Goal: Task Accomplishment & Management: Manage account settings

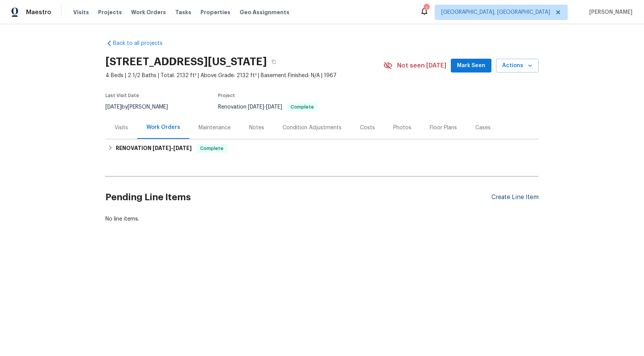
click at [516, 196] on div "Create Line Item" at bounding box center [515, 197] width 47 height 7
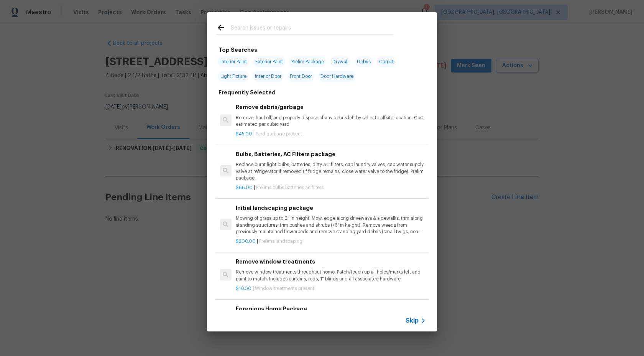
click at [417, 320] on span "Skip" at bounding box center [412, 321] width 13 height 8
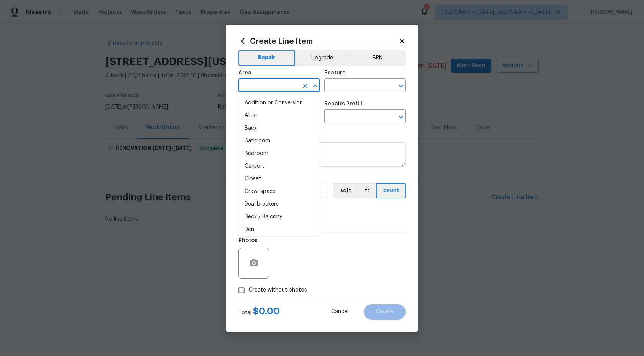
click at [283, 84] on input "text" at bounding box center [269, 86] width 60 height 12
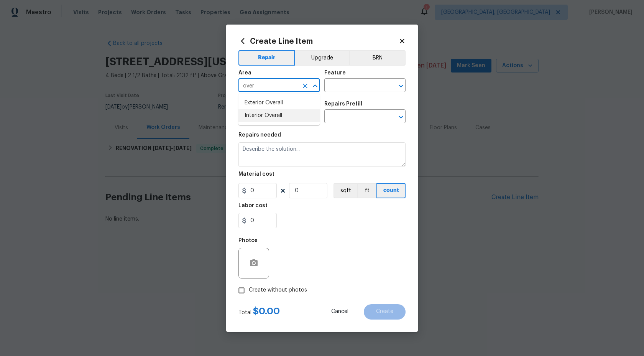
click at [276, 119] on li "Interior Overall" at bounding box center [279, 115] width 81 height 13
type input "Interior Overall"
click at [343, 83] on input "text" at bounding box center [354, 86] width 60 height 12
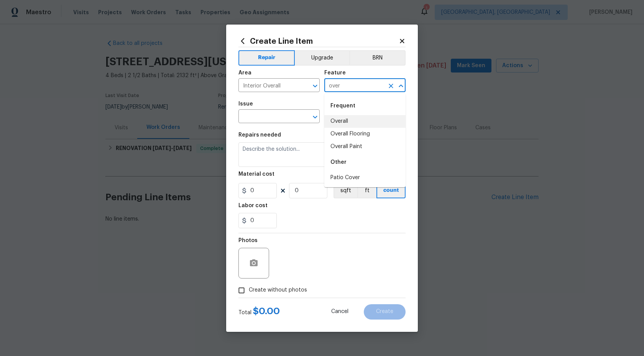
click at [342, 122] on li "Overall" at bounding box center [364, 121] width 81 height 13
type input "Overall"
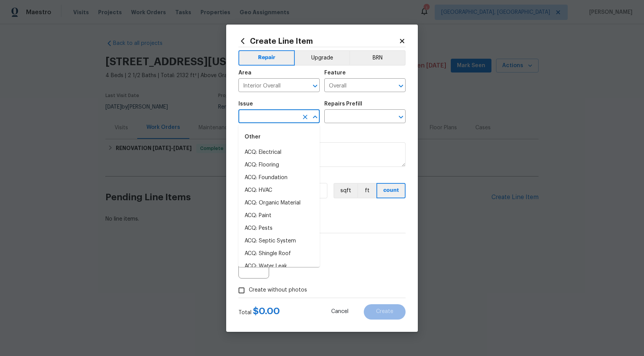
click at [280, 114] on input "text" at bounding box center [269, 117] width 60 height 12
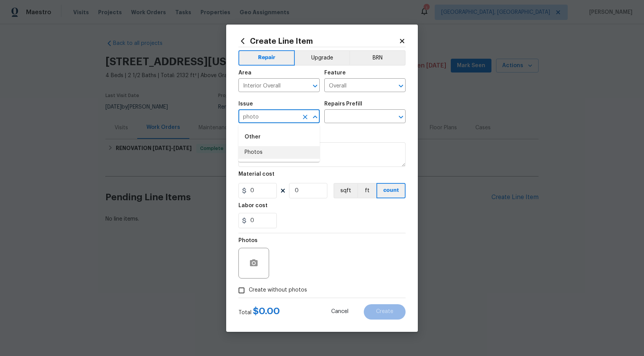
click at [268, 153] on li "Photos" at bounding box center [279, 152] width 81 height 13
type input "Photos"
click at [359, 122] on input "text" at bounding box center [354, 117] width 60 height 12
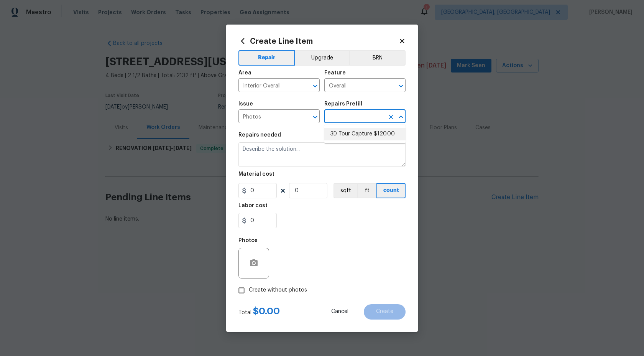
click at [356, 128] on li "3D Tour Capture $120.00" at bounding box center [364, 134] width 81 height 13
type input "3D Tour Capture $120.00"
type textarea "Capture 3D tour of home"
type input "1"
type input "120"
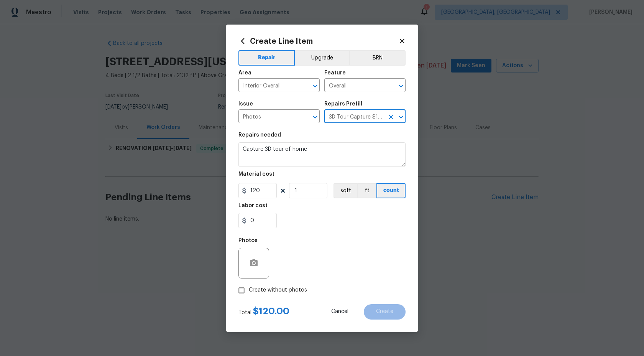
click at [245, 286] on input "Create without photos" at bounding box center [241, 290] width 15 height 15
checkbox input "true"
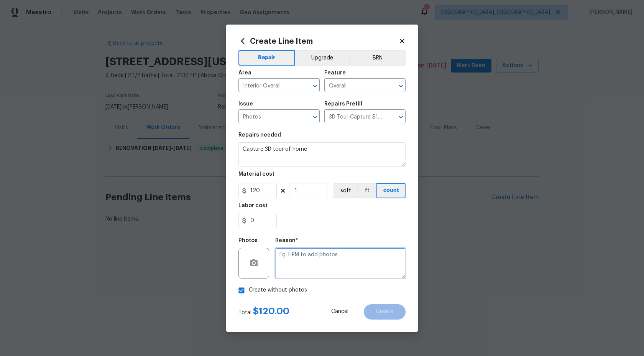
click at [308, 256] on textarea at bounding box center [340, 263] width 130 height 31
type textarea "."
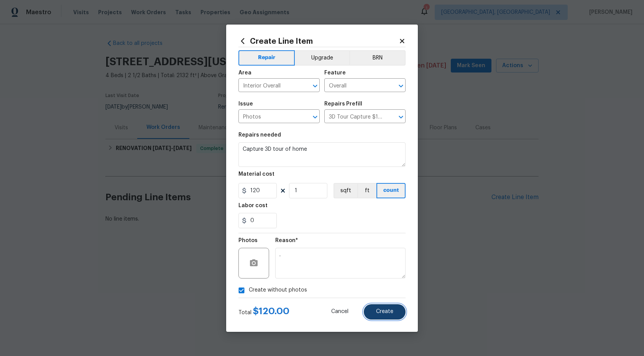
click at [391, 313] on span "Create" at bounding box center [384, 312] width 17 height 6
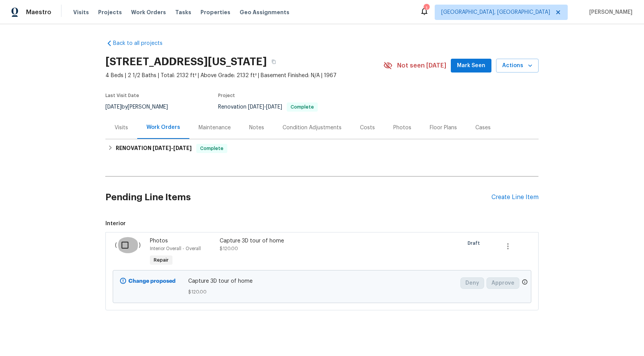
click at [122, 242] on input "checkbox" at bounding box center [128, 245] width 22 height 16
checkbox input "true"
click at [590, 334] on span "Create Work Order" at bounding box center [600, 337] width 51 height 10
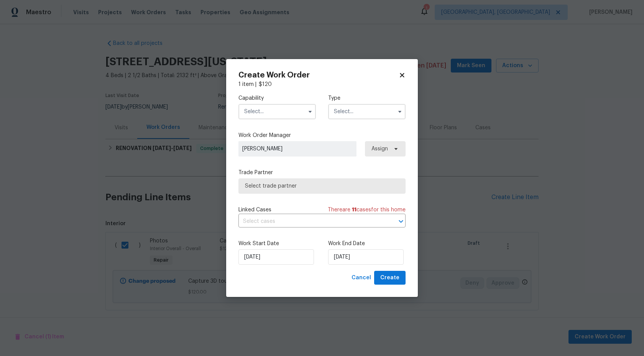
click at [272, 107] on input "text" at bounding box center [277, 111] width 77 height 15
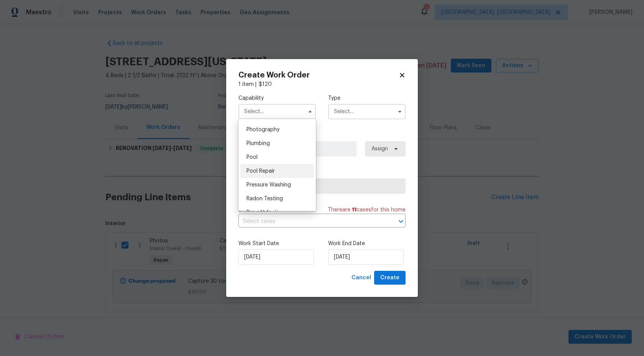
scroll to position [664, 0]
click at [267, 139] on div "Photography" at bounding box center [277, 136] width 74 height 14
type input "Photography"
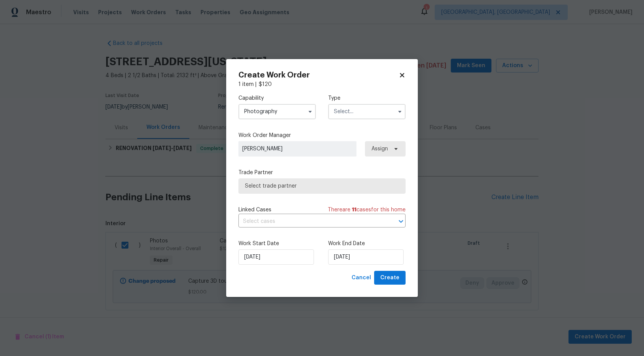
click at [365, 106] on input "text" at bounding box center [366, 111] width 77 height 15
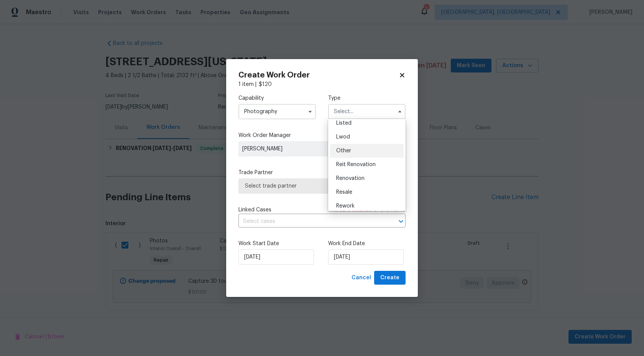
scroll to position [75, 0]
click at [350, 151] on span "Other" at bounding box center [343, 149] width 15 height 5
type input "Other"
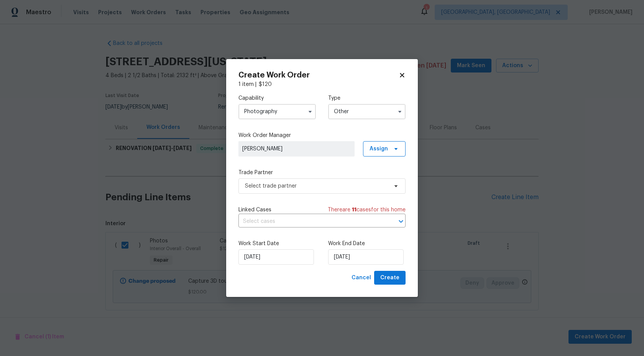
click at [321, 152] on span "[PERSON_NAME]" at bounding box center [296, 149] width 109 height 8
click at [313, 178] on span "Select trade partner" at bounding box center [322, 185] width 167 height 15
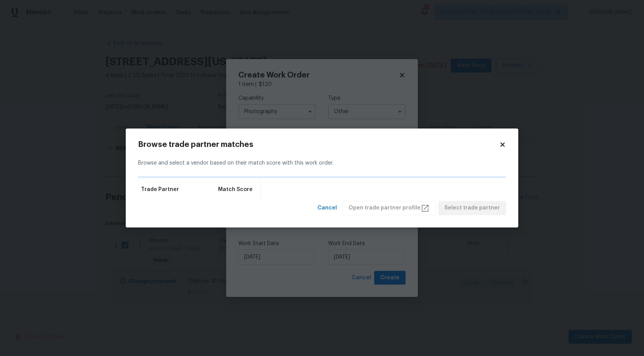
click at [313, 178] on div at bounding box center [322, 177] width 368 height 2
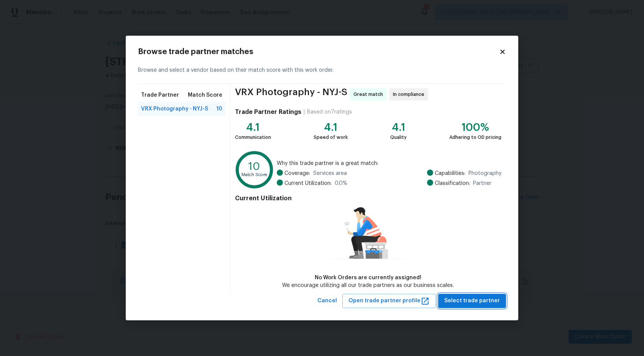
click at [488, 299] on span "Select trade partner" at bounding box center [473, 301] width 56 height 10
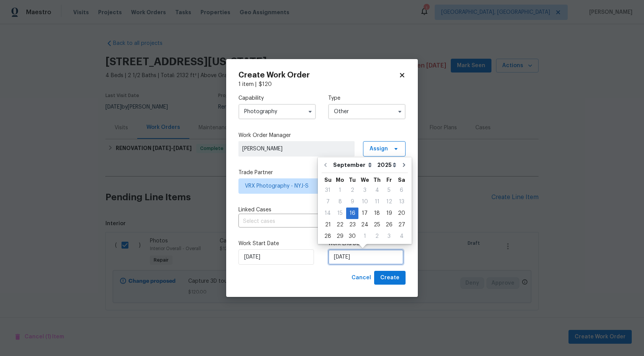
click at [359, 259] on input "16/09/2025" at bounding box center [366, 256] width 76 height 15
click at [362, 213] on div "17" at bounding box center [365, 213] width 13 height 11
type input "17/09/2025"
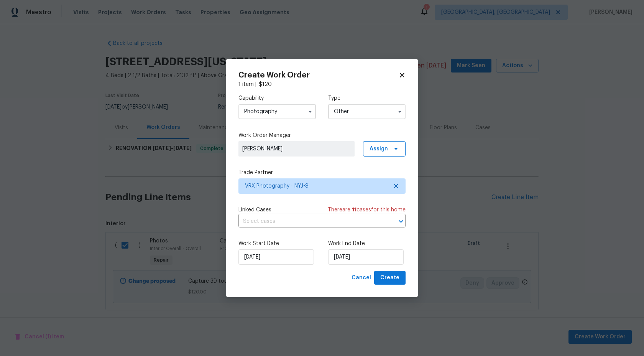
click at [385, 269] on div "Work Start Date 16/09/2025 Work End Date 17/09/2025" at bounding box center [322, 252] width 167 height 37
click at [385, 270] on div "Work Start Date 16/09/2025 Work End Date 17/09/2025" at bounding box center [322, 252] width 167 height 37
click at [387, 280] on span "Create" at bounding box center [389, 278] width 19 height 10
checkbox input "false"
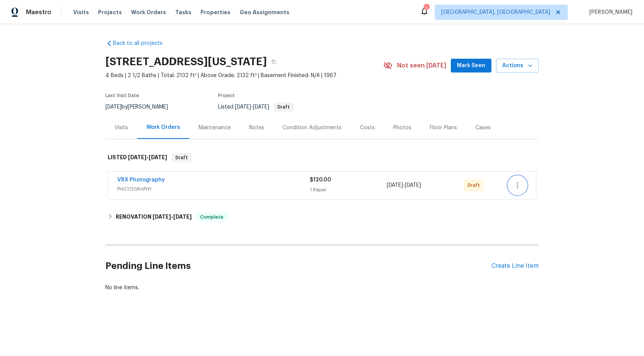
click at [520, 187] on icon "button" at bounding box center [517, 185] width 9 height 9
click at [520, 187] on li "Send to Vendor" at bounding box center [552, 185] width 86 height 13
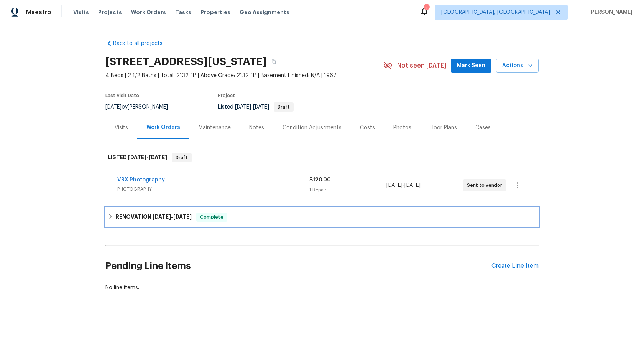
click at [127, 216] on h6 "RENOVATION [DATE] - [DATE]" at bounding box center [154, 216] width 76 height 9
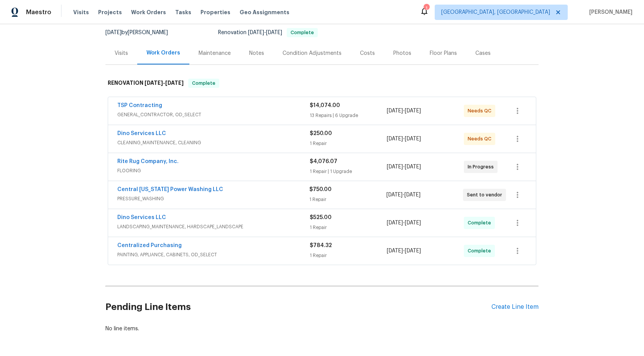
scroll to position [103, 0]
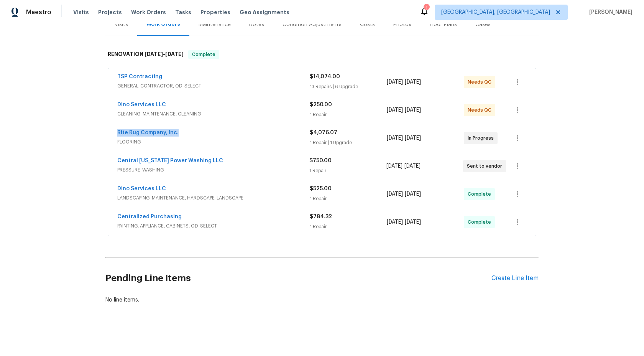
drag, startPoint x: 183, startPoint y: 132, endPoint x: 101, endPoint y: 132, distance: 82.1
click at [101, 132] on div "Back to all projects 12706 Forest Mill Dr, Midlothian, VA 23112 4 Beds | 2 1/2 …" at bounding box center [322, 190] width 644 height 332
copy link "Rite Rug Company, Inc."
drag, startPoint x: 214, startPoint y: 160, endPoint x: 94, endPoint y: 160, distance: 119.3
click at [94, 160] on div "Back to all projects 12706 Forest Mill Dr, Midlothian, VA 23112 4 Beds | 2 1/2 …" at bounding box center [322, 190] width 644 height 332
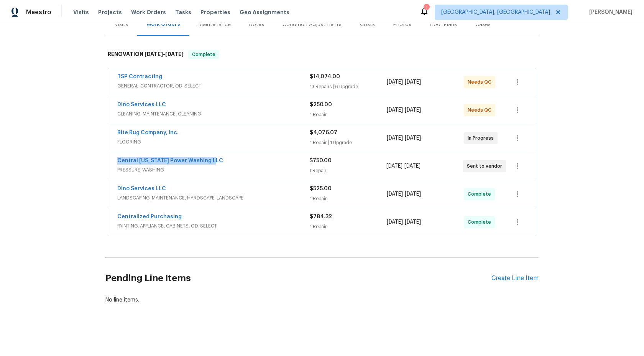
copy link "Central Virginia Power Washing LLC"
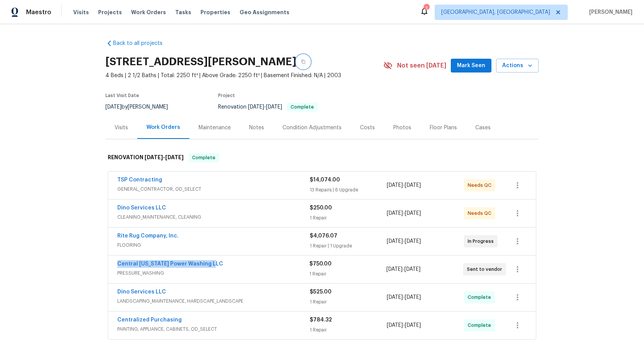
click at [306, 60] on icon "button" at bounding box center [303, 61] width 5 height 5
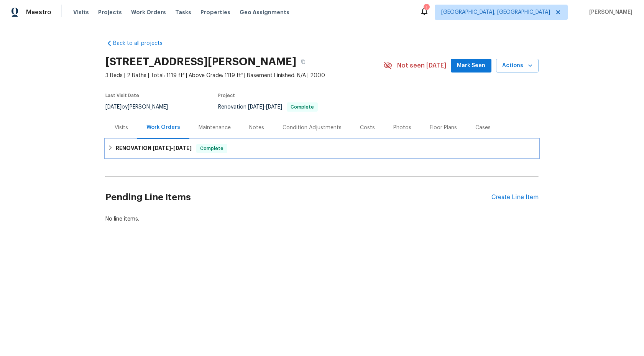
click at [245, 147] on div "RENOVATION 9/2/25 - 9/15/25 Complete" at bounding box center [322, 148] width 429 height 9
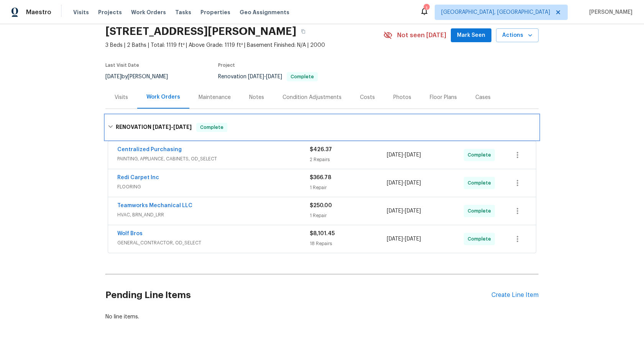
scroll to position [34, 0]
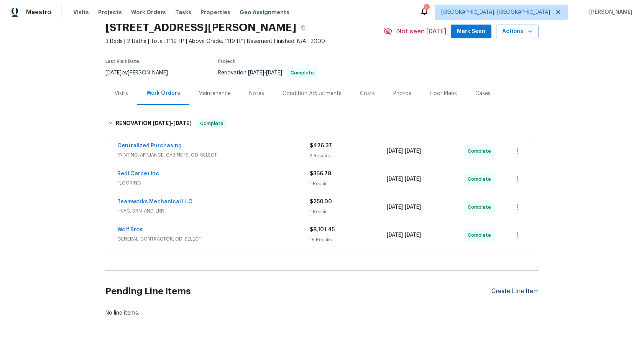
click at [511, 288] on div "Create Line Item" at bounding box center [515, 291] width 47 height 7
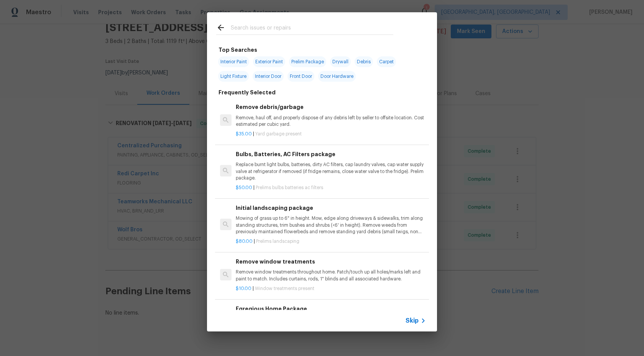
click at [413, 327] on div "Skip" at bounding box center [322, 320] width 230 height 21
click at [414, 320] on span "Skip" at bounding box center [412, 321] width 13 height 8
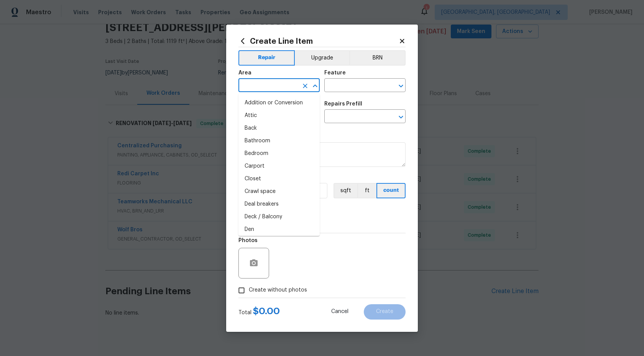
click at [273, 86] on input "text" at bounding box center [269, 86] width 60 height 12
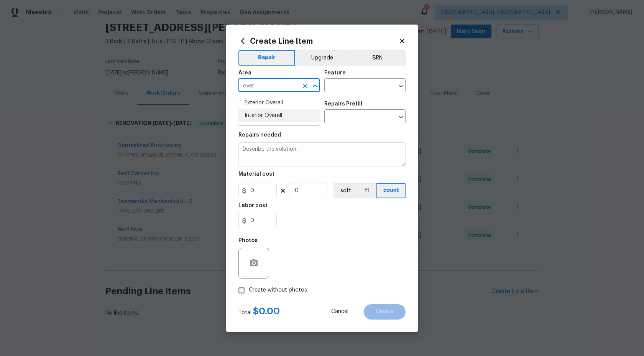
click at [268, 119] on li "Interior Overall" at bounding box center [279, 115] width 81 height 13
type input "Interior Overall"
click at [341, 93] on div "Area Interior Overall ​ Feature ​" at bounding box center [322, 81] width 167 height 31
click at [342, 85] on input "text" at bounding box center [354, 86] width 60 height 12
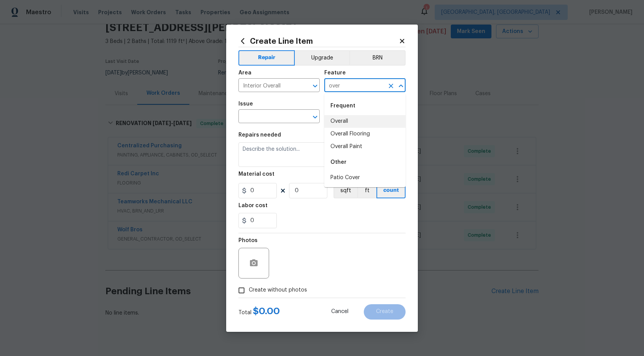
click at [341, 126] on li "Overall" at bounding box center [364, 121] width 81 height 13
type input "Overall"
click at [261, 111] on input "text" at bounding box center [269, 117] width 60 height 12
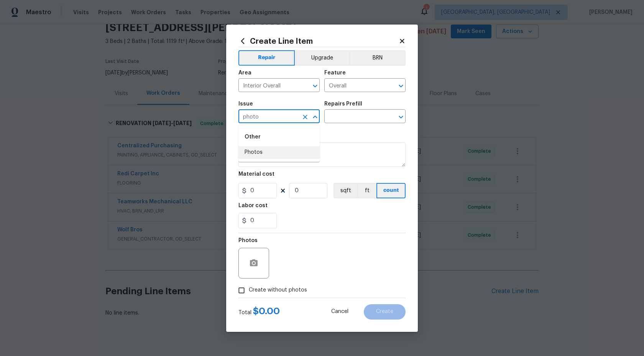
click at [261, 152] on li "Photos" at bounding box center [279, 152] width 81 height 13
type input "Photos"
click at [358, 107] on div "Repairs Prefill" at bounding box center [364, 106] width 81 height 10
click at [346, 115] on input "text" at bounding box center [354, 117] width 60 height 12
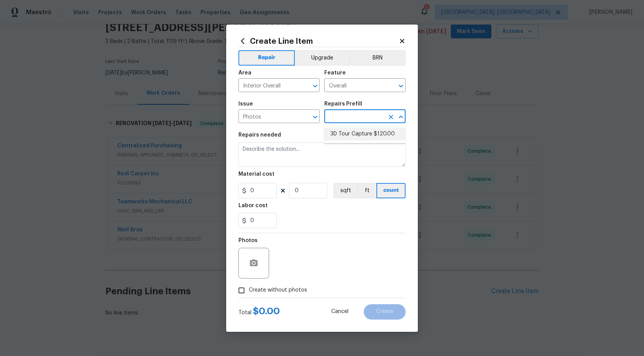
click at [350, 141] on ul "3D Tour Capture $120.00" at bounding box center [364, 134] width 81 height 19
click at [357, 133] on li "3D Tour Capture $120.00" at bounding box center [364, 134] width 81 height 13
type input "3D Tour Capture $120.00"
type textarea "Capture 3D tour of home"
type input "1"
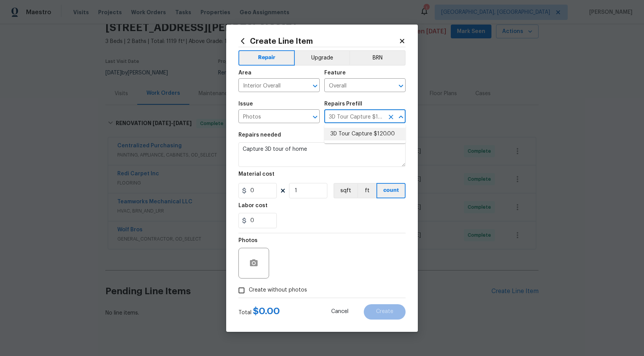
type input "120"
click at [242, 290] on input "Create without photos" at bounding box center [241, 290] width 15 height 15
checkbox input "true"
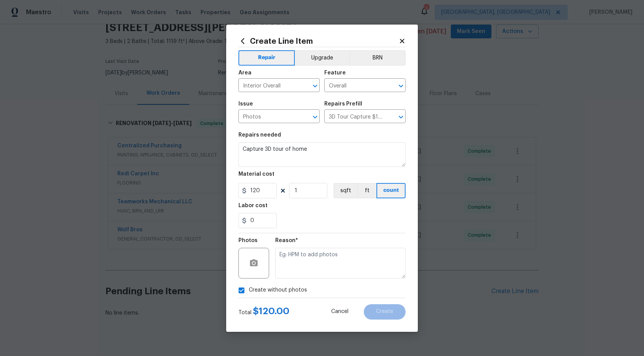
click at [303, 272] on textarea at bounding box center [340, 263] width 130 height 31
type textarea "."
click at [380, 310] on span "Create" at bounding box center [384, 312] width 17 height 6
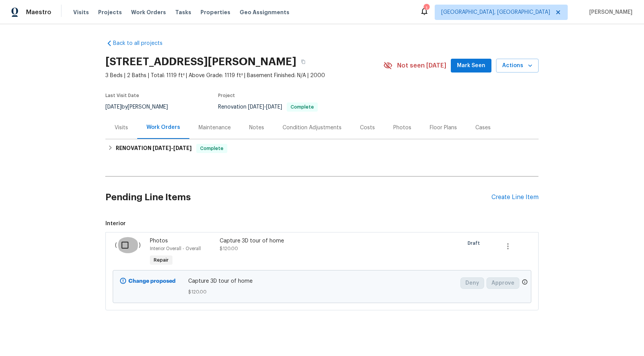
click at [129, 245] on input "checkbox" at bounding box center [128, 245] width 22 height 16
checkbox input "true"
click at [597, 341] on button "Create Work Order" at bounding box center [600, 337] width 63 height 14
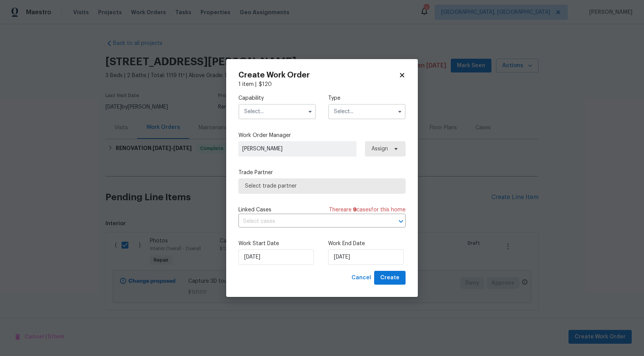
click at [283, 115] on input "text" at bounding box center [277, 111] width 77 height 15
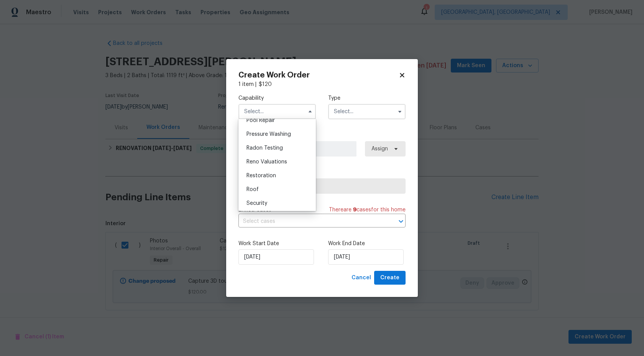
scroll to position [718, 0]
click at [272, 127] on span "Photography" at bounding box center [263, 127] width 33 height 5
type input "Photography"
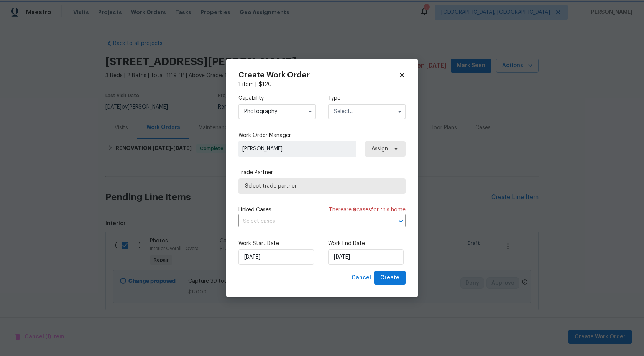
scroll to position [658, 0]
click at [341, 115] on input "text" at bounding box center [366, 111] width 77 height 15
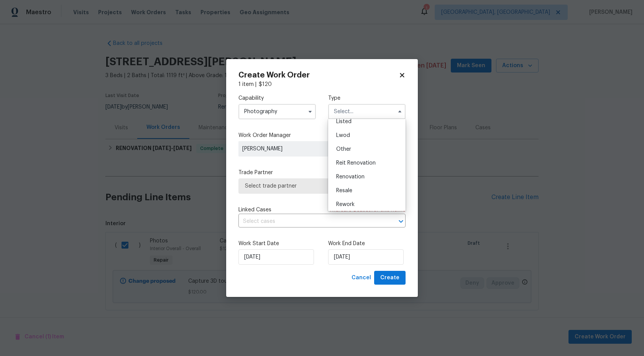
scroll to position [91, 0]
click at [348, 133] on span "Other" at bounding box center [343, 132] width 15 height 5
type input "Other"
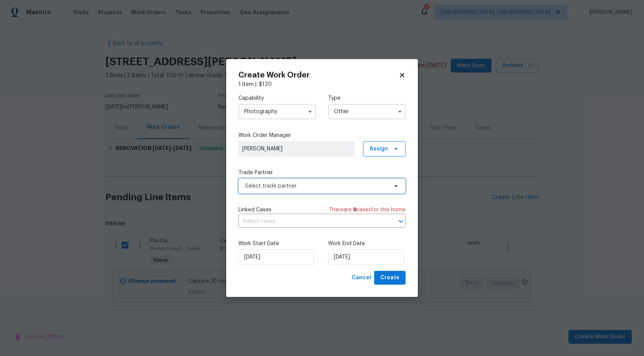
click at [286, 188] on span "Select trade partner" at bounding box center [316, 186] width 143 height 8
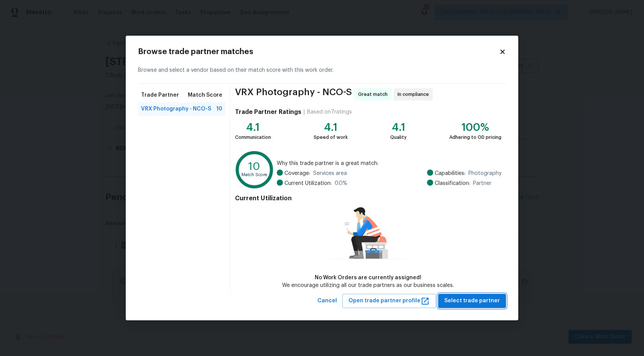
click at [468, 305] on span "Select trade partner" at bounding box center [473, 301] width 56 height 10
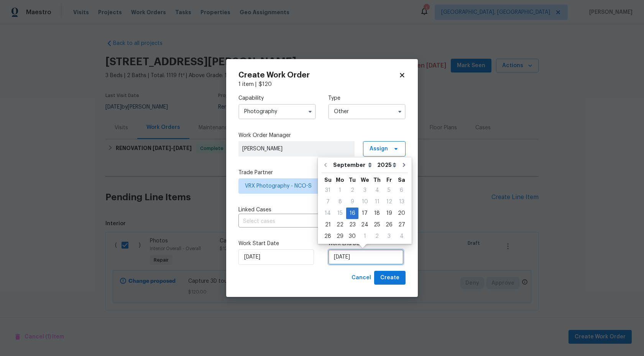
click at [366, 260] on input "16/09/2025" at bounding box center [366, 256] width 76 height 15
click at [364, 211] on div "17" at bounding box center [365, 213] width 13 height 11
type input "17/09/2025"
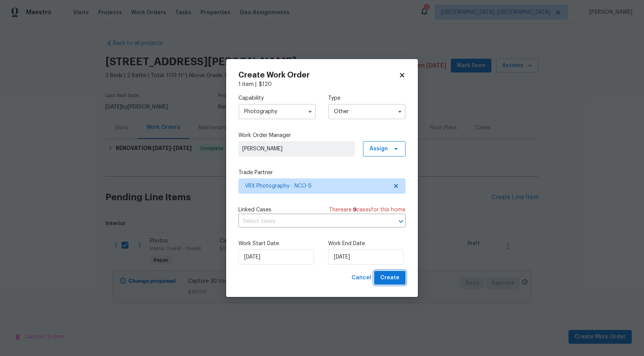
click at [388, 276] on span "Create" at bounding box center [389, 278] width 19 height 10
checkbox input "false"
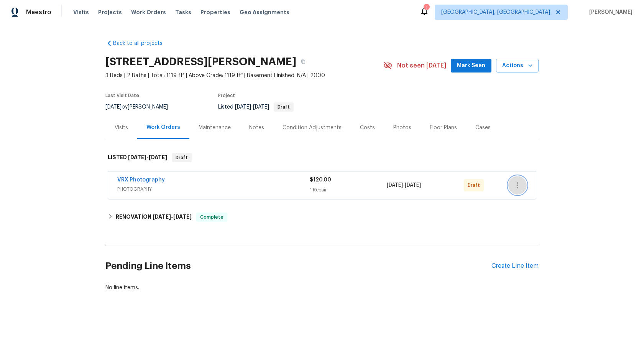
click at [517, 188] on icon "button" at bounding box center [517, 185] width 9 height 9
click at [517, 188] on li "Send to Vendor" at bounding box center [552, 185] width 86 height 13
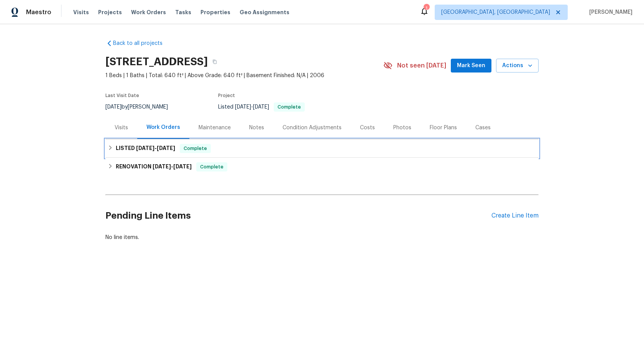
click at [239, 148] on div "LISTED [DATE] - [DATE] Complete" at bounding box center [322, 148] width 429 height 9
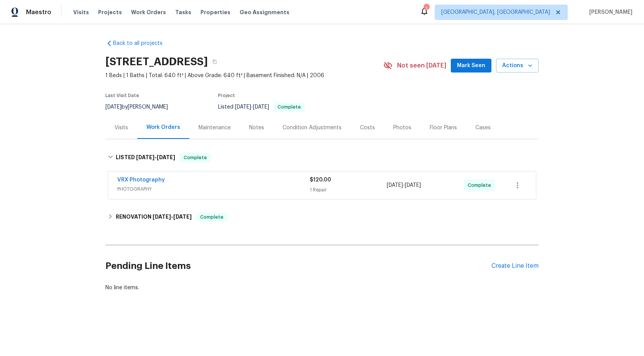
click at [239, 179] on div "VRX Photography" at bounding box center [213, 180] width 193 height 9
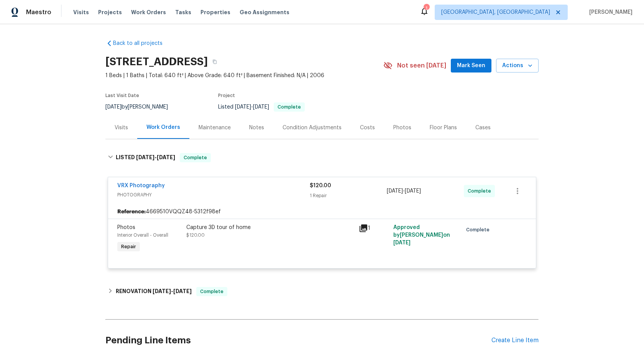
click at [384, 233] on div "1" at bounding box center [374, 238] width 35 height 35
click at [325, 224] on div "Capture 3D tour of home" at bounding box center [270, 228] width 168 height 8
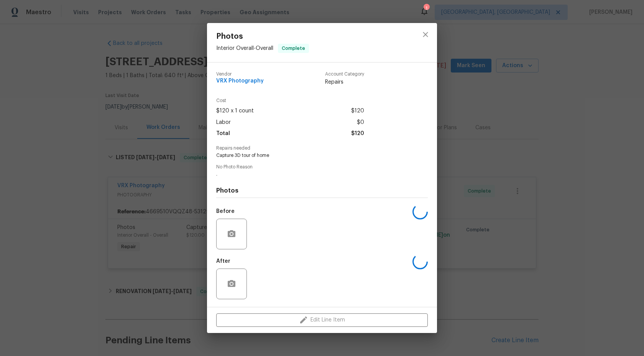
click at [325, 224] on div "Before" at bounding box center [322, 229] width 212 height 50
click at [427, 33] on icon "close" at bounding box center [425, 34] width 9 height 9
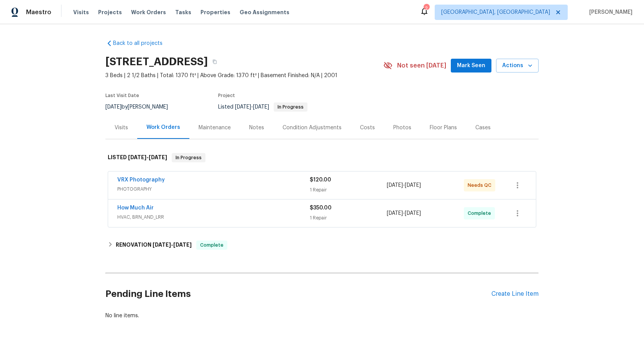
click at [273, 193] on span "PHOTOGRAPHY" at bounding box center [213, 189] width 193 height 8
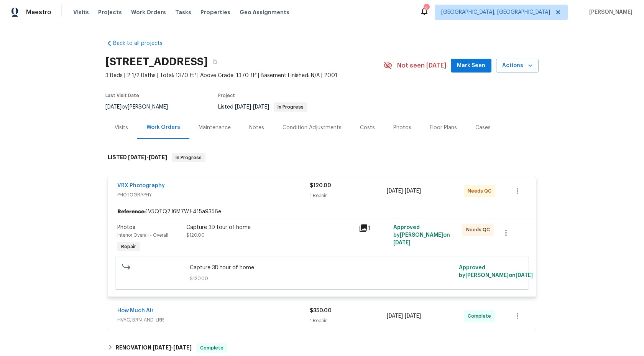
click at [332, 239] on div "Capture 3D tour of home $120.00" at bounding box center [270, 231] width 168 height 15
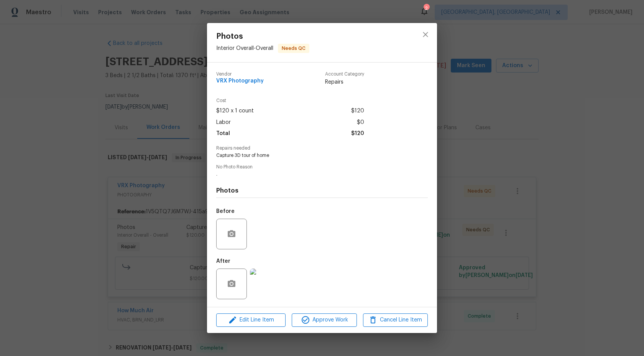
click at [503, 108] on div "Photos Interior Overall - Overall Needs QC Vendor VRX Photography Account Categ…" at bounding box center [322, 178] width 644 height 356
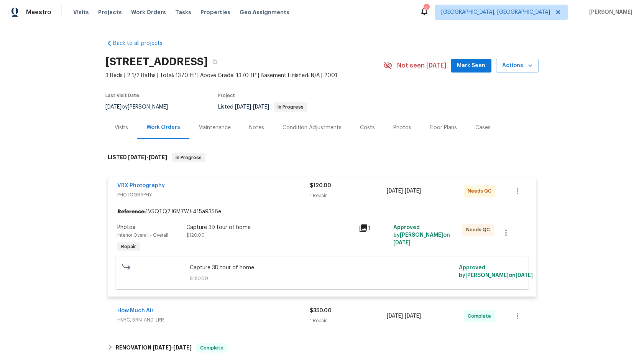
click at [313, 257] on div "Capture 3D tour of home $120.00" at bounding box center [270, 238] width 173 height 35
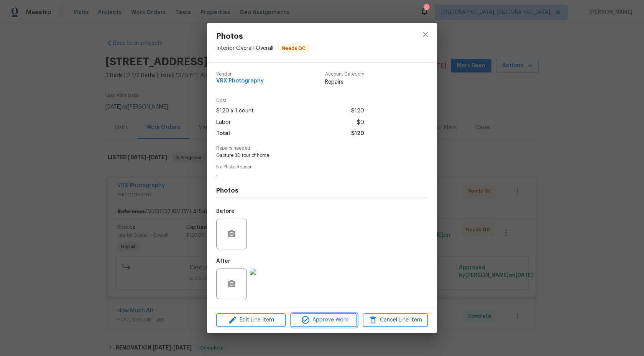
click at [346, 324] on span "Approve Work" at bounding box center [324, 320] width 60 height 10
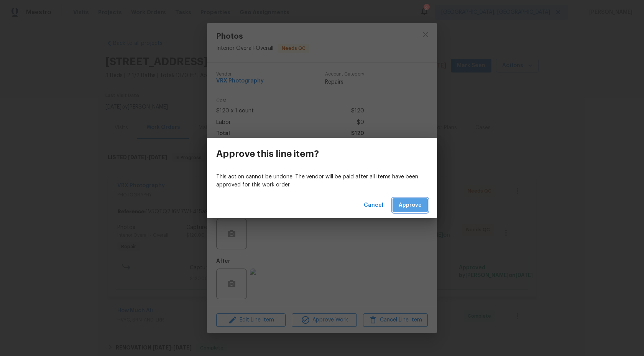
click at [410, 202] on span "Approve" at bounding box center [410, 206] width 23 height 10
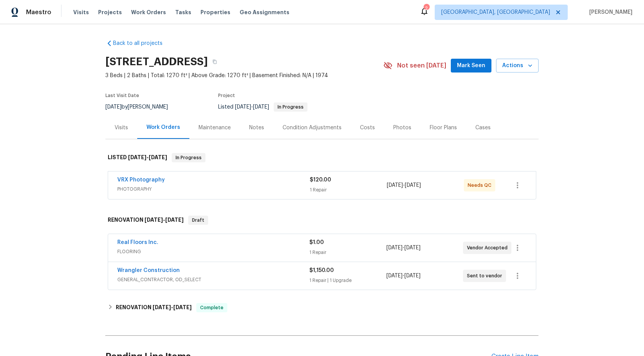
click at [264, 199] on div "VRX Photography PHOTOGRAPHY $120.00 1 Repair [DATE] - [DATE] Needs QC" at bounding box center [322, 185] width 428 height 28
click at [271, 181] on div "VRX Photography" at bounding box center [213, 180] width 193 height 9
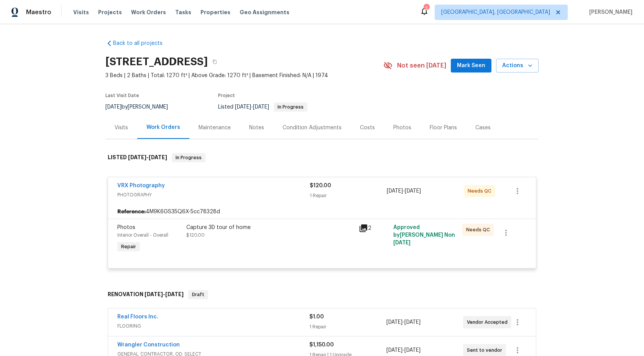
click at [307, 240] on div "Capture 3D tour of home $120.00" at bounding box center [270, 238] width 173 height 35
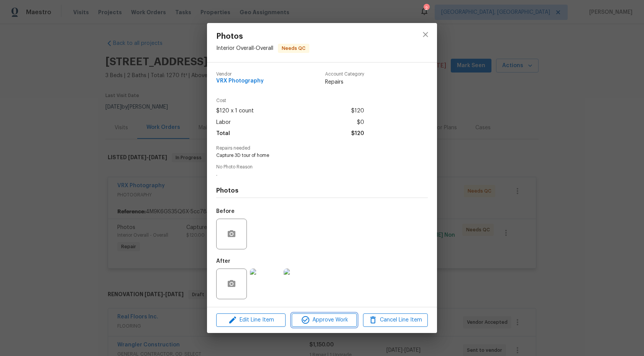
click at [324, 318] on span "Approve Work" at bounding box center [324, 320] width 60 height 10
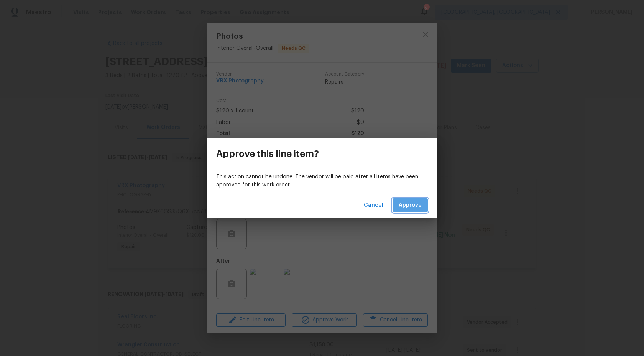
click at [410, 208] on span "Approve" at bounding box center [410, 206] width 23 height 10
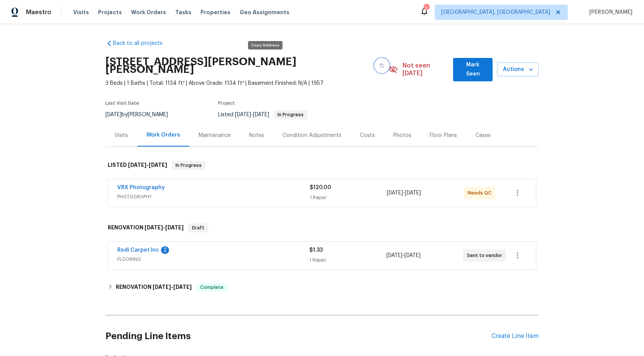
click at [380, 63] on icon "button" at bounding box center [382, 65] width 5 height 5
click at [211, 184] on div "VRX Photography" at bounding box center [213, 188] width 193 height 9
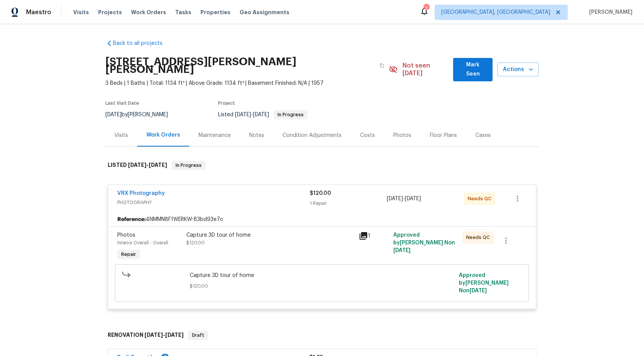
click at [308, 231] on div "Capture 3D tour of home" at bounding box center [270, 235] width 168 height 8
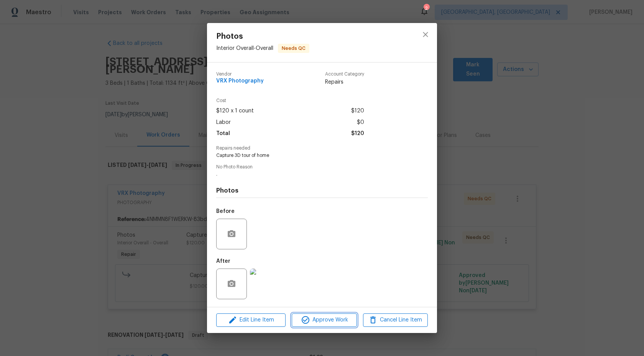
click at [324, 324] on span "Approve Work" at bounding box center [324, 320] width 60 height 10
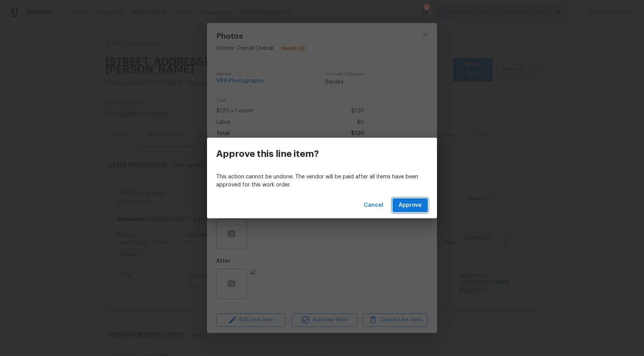
click at [414, 202] on span "Approve" at bounding box center [410, 206] width 23 height 10
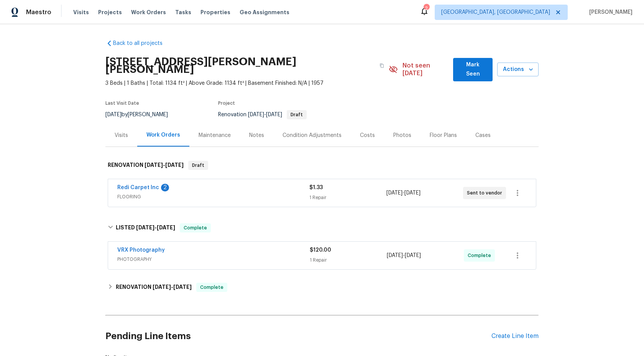
click at [275, 246] on div "VRX Photography" at bounding box center [213, 250] width 193 height 9
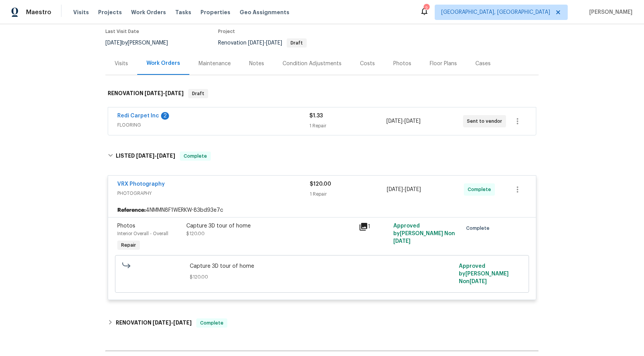
scroll to position [78, 0]
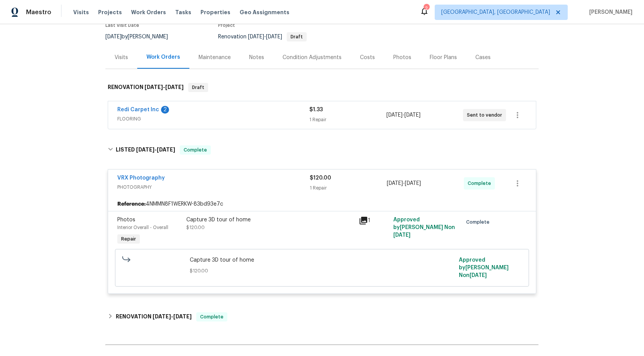
click at [283, 227] on div "Capture 3D tour of home $120.00" at bounding box center [270, 231] width 173 height 35
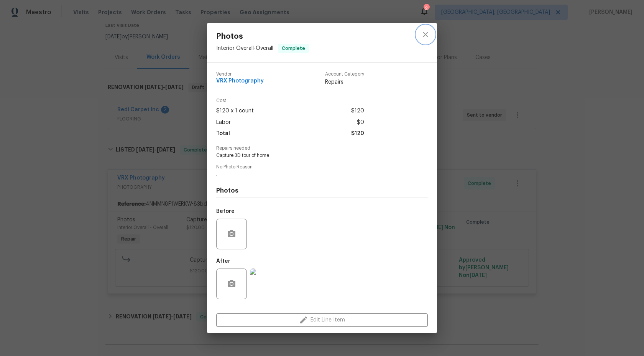
click at [427, 32] on icon "close" at bounding box center [425, 34] width 9 height 9
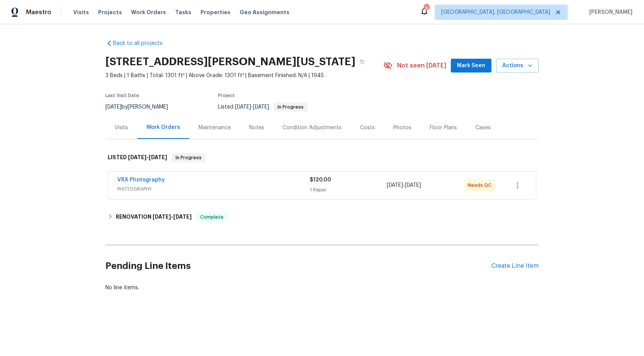
click at [268, 188] on span "PHOTOGRAPHY" at bounding box center [213, 189] width 193 height 8
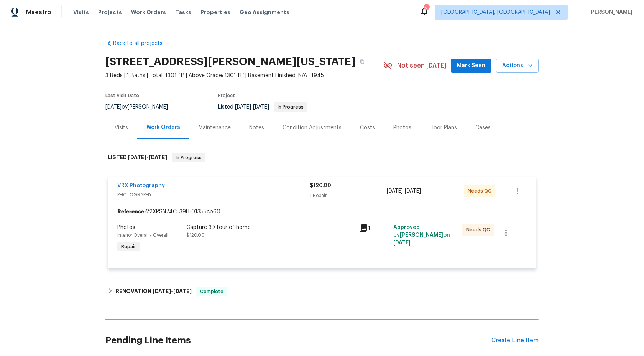
click at [297, 239] on div "Capture 3D tour of home $120.00" at bounding box center [270, 231] width 168 height 15
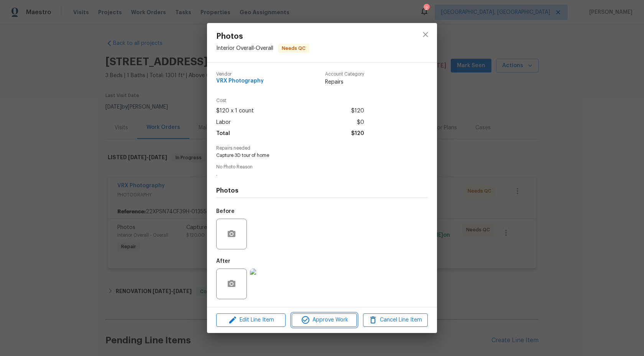
click at [324, 323] on span "Approve Work" at bounding box center [324, 320] width 60 height 10
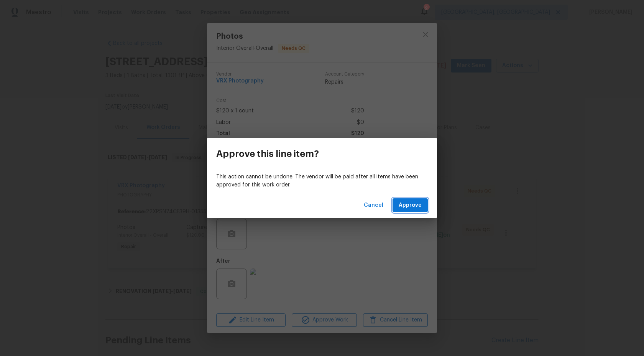
click at [415, 208] on span "Approve" at bounding box center [410, 206] width 23 height 10
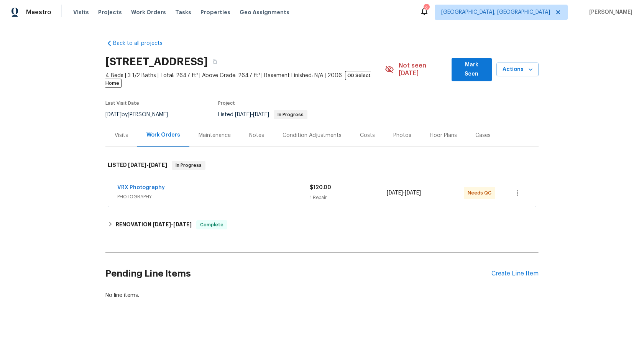
click at [267, 184] on div "VRX Photography" at bounding box center [213, 188] width 193 height 9
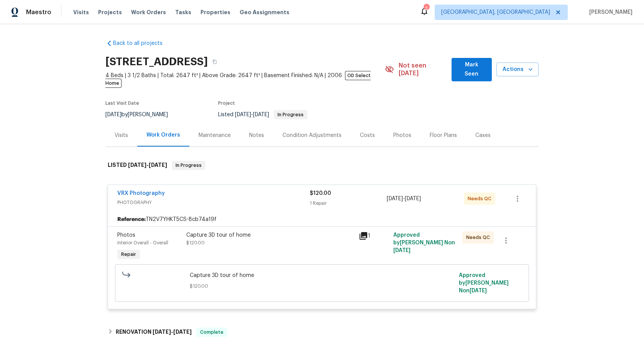
click at [282, 204] on div "VRX Photography PHOTOGRAPHY $120.00 1 Repair [DATE] - [DATE] Needs QC" at bounding box center [322, 199] width 428 height 28
click at [294, 232] on div "Capture 3D tour of home $120.00" at bounding box center [270, 238] width 168 height 15
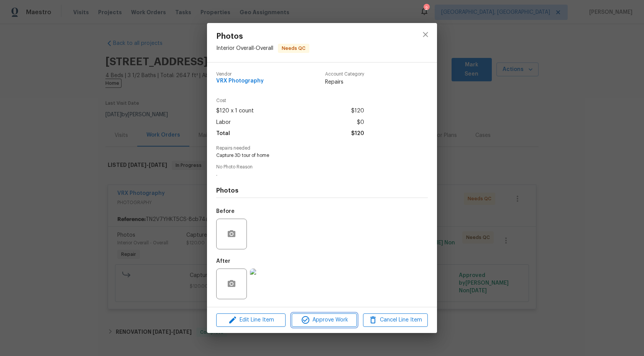
click at [326, 316] on span "Approve Work" at bounding box center [324, 320] width 60 height 10
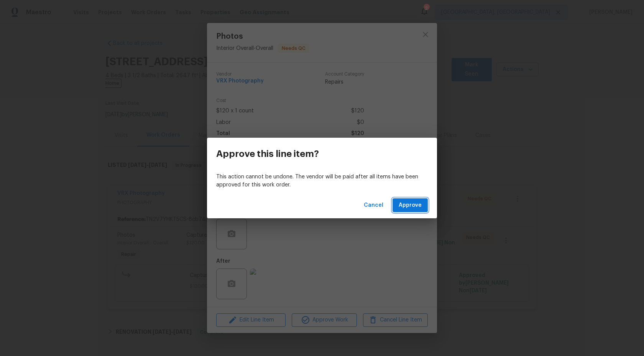
click at [404, 207] on span "Approve" at bounding box center [410, 206] width 23 height 10
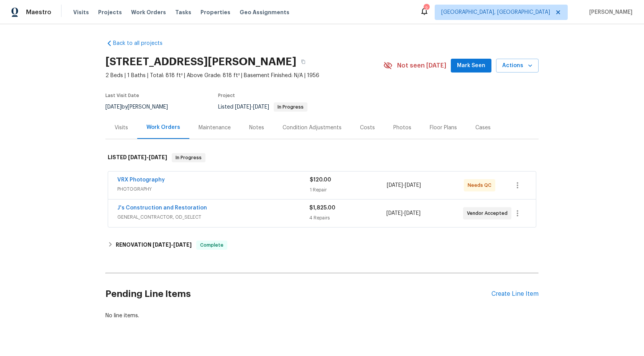
click at [214, 179] on div "VRX Photography" at bounding box center [213, 180] width 193 height 9
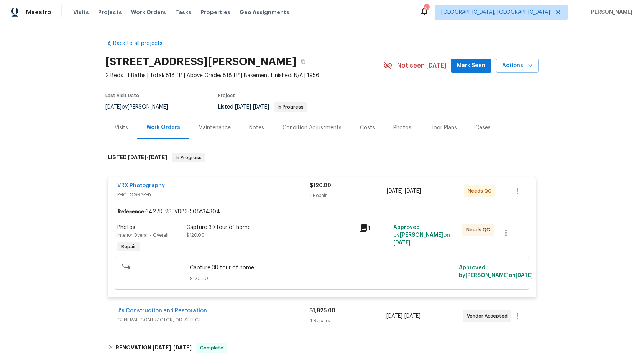
click at [277, 237] on div "Capture 3D tour of home $120.00" at bounding box center [270, 231] width 168 height 15
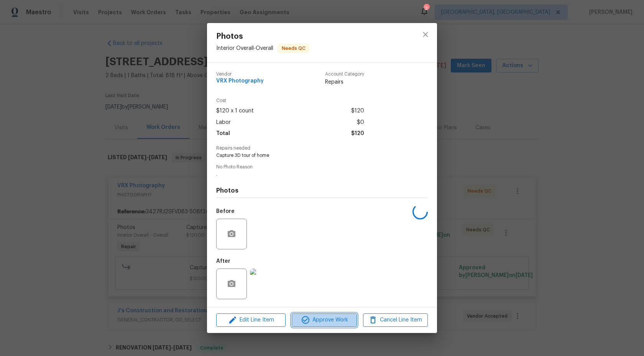
click at [321, 317] on span "Approve Work" at bounding box center [324, 320] width 60 height 10
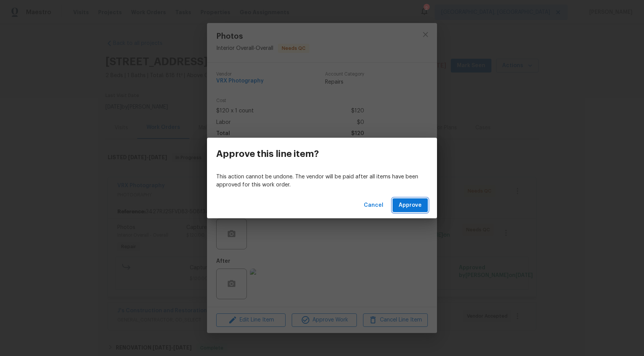
click at [409, 199] on button "Approve" at bounding box center [410, 205] width 35 height 14
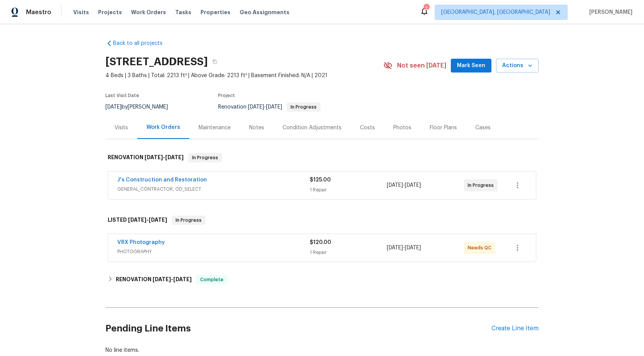
click at [270, 252] on span "PHOTOGRAPHY" at bounding box center [213, 252] width 193 height 8
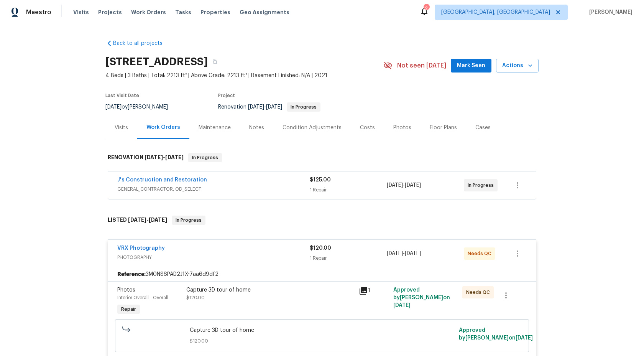
scroll to position [2, 0]
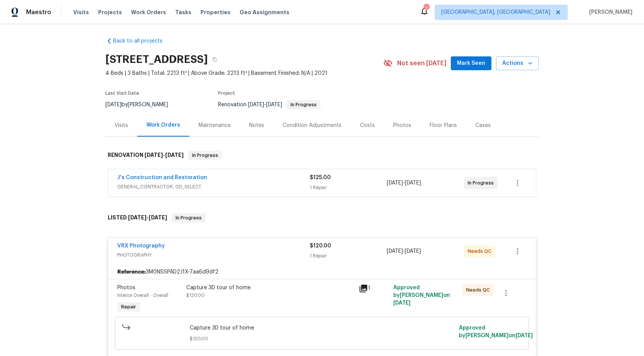
click at [277, 290] on div "Capture 3D tour of home" at bounding box center [270, 288] width 168 height 8
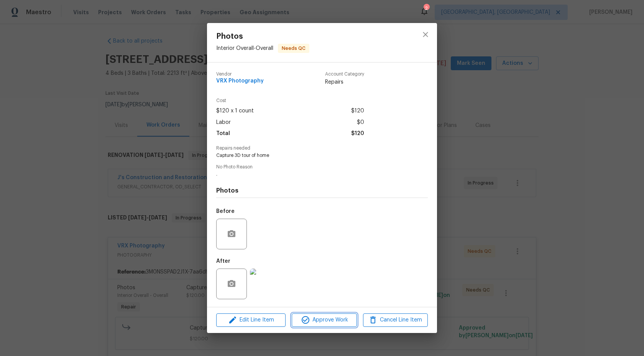
click at [315, 324] on span "Approve Work" at bounding box center [324, 320] width 60 height 10
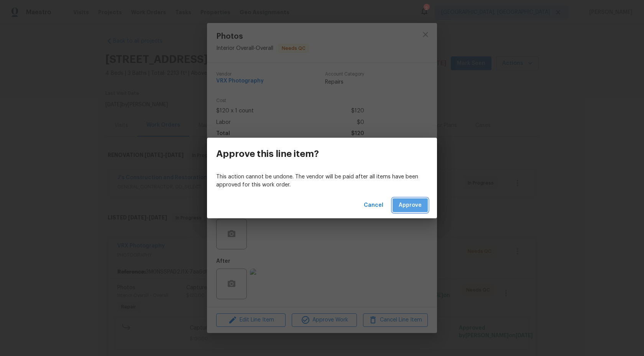
click at [404, 208] on span "Approve" at bounding box center [410, 206] width 23 height 10
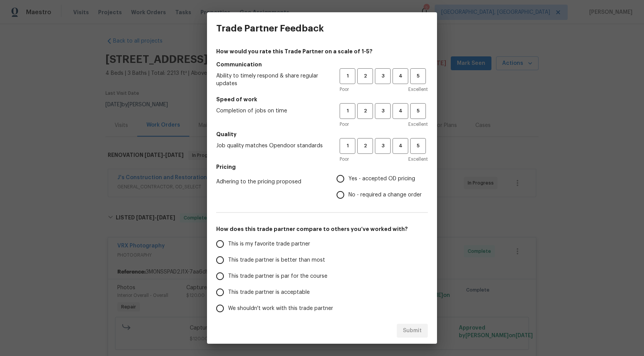
click at [453, 14] on div "Trade Partner Feedback How would you rate this Trade Partner on a scale of 1-5?…" at bounding box center [322, 178] width 644 height 356
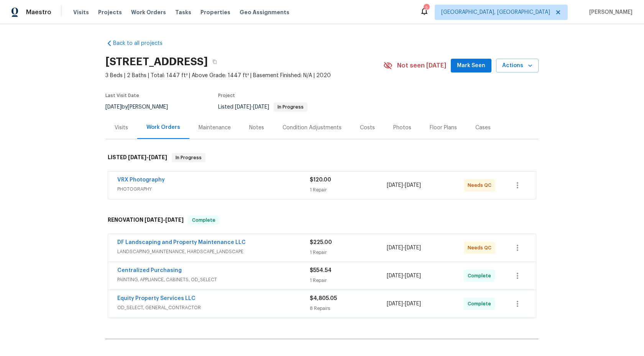
click at [269, 180] on div "VRX Photography" at bounding box center [213, 180] width 193 height 9
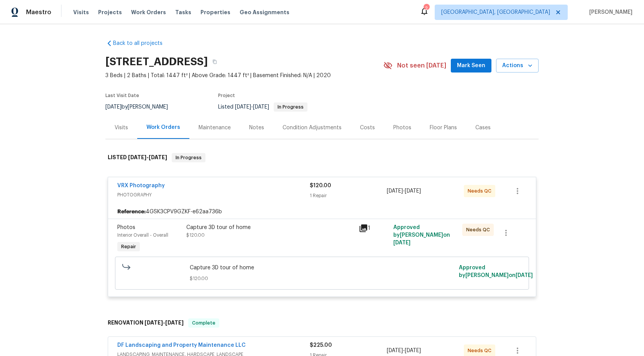
click at [313, 242] on div "Capture 3D tour of home $120.00" at bounding box center [270, 238] width 173 height 35
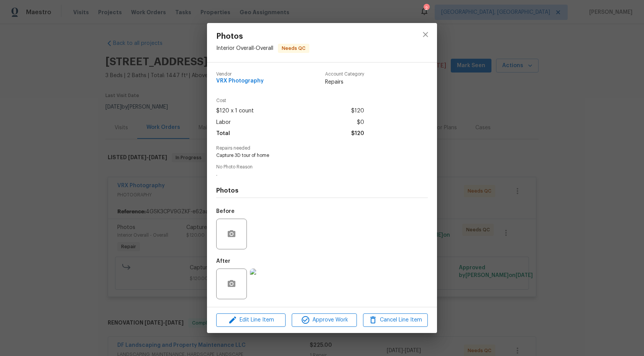
click at [328, 312] on div "Edit Line Item Approve Work Cancel Line Item" at bounding box center [322, 320] width 230 height 26
click at [328, 321] on span "Approve Work" at bounding box center [324, 320] width 60 height 10
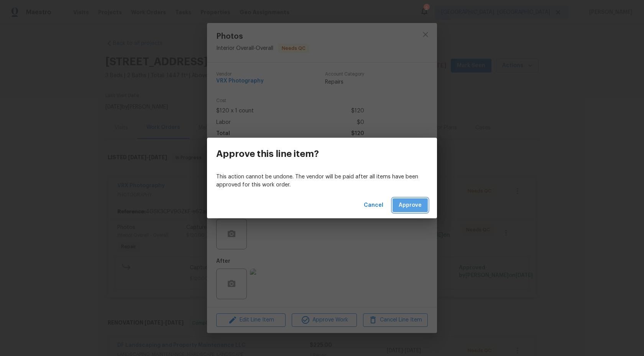
click at [412, 209] on span "Approve" at bounding box center [410, 206] width 23 height 10
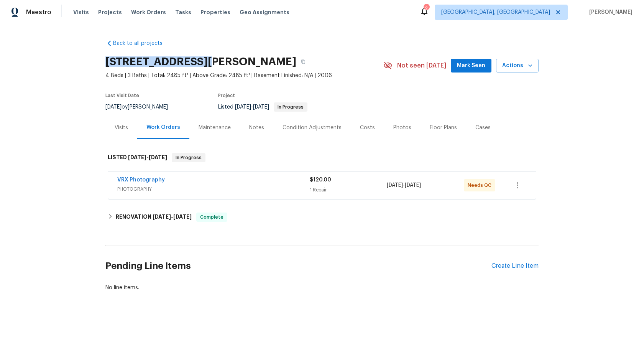
drag, startPoint x: 203, startPoint y: 61, endPoint x: 96, endPoint y: 61, distance: 107.0
click at [96, 61] on div "Back to all projects [STREET_ADDRESS][PERSON_NAME] 4 Beds | 3 Baths | Total: 24…" at bounding box center [322, 184] width 644 height 320
copy h2 "30941 N Karen Ave"
click at [250, 177] on div "VRX Photography" at bounding box center [213, 180] width 193 height 9
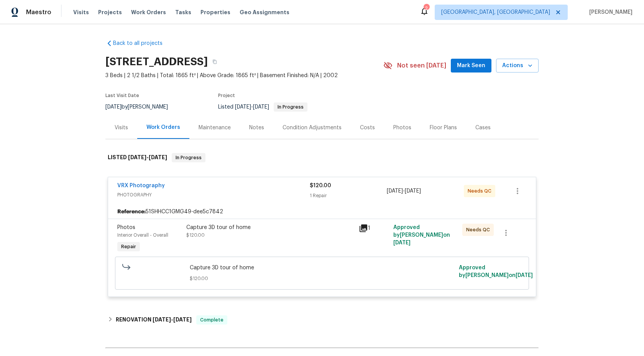
click at [334, 237] on div "Capture 3D tour of home $120.00" at bounding box center [270, 231] width 168 height 15
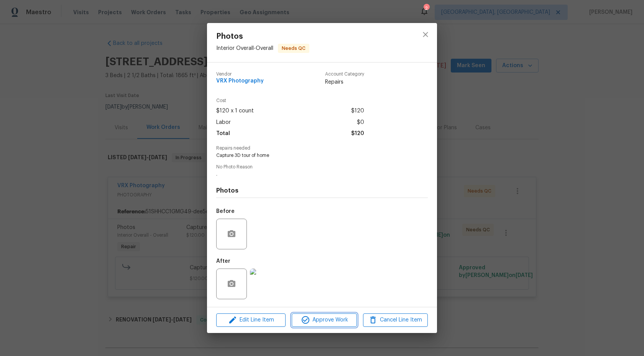
click at [343, 317] on span "Approve Work" at bounding box center [324, 320] width 60 height 10
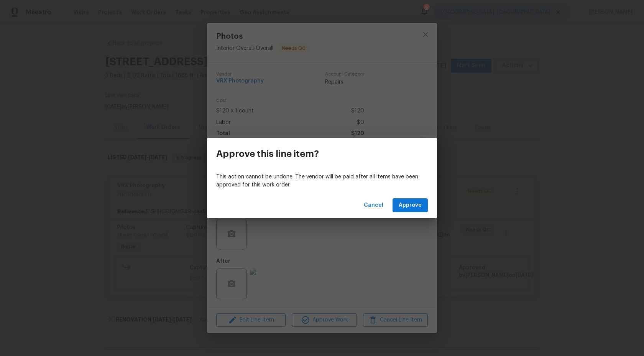
click at [418, 196] on div "Cancel Approve" at bounding box center [322, 205] width 230 height 26
click at [418, 203] on span "Approve" at bounding box center [410, 206] width 23 height 10
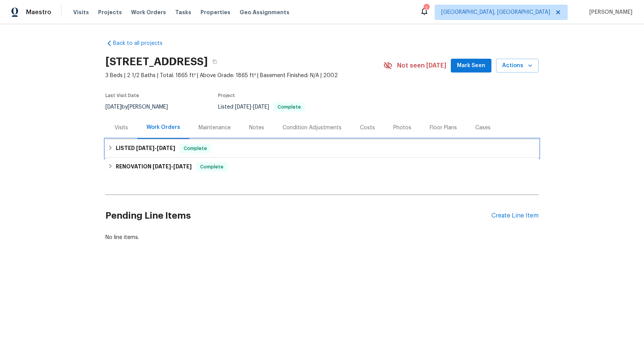
click at [273, 146] on div "LISTED [DATE] - [DATE] Complete" at bounding box center [322, 148] width 429 height 9
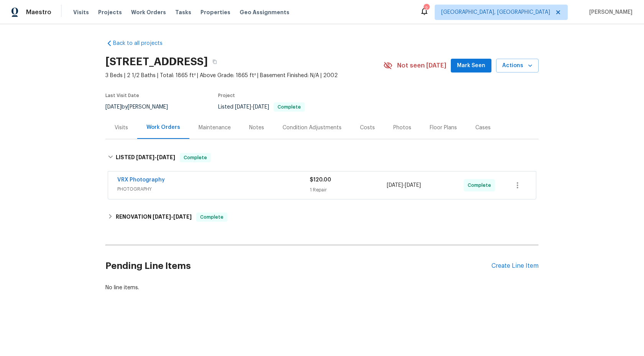
click at [263, 190] on span "PHOTOGRAPHY" at bounding box center [213, 189] width 193 height 8
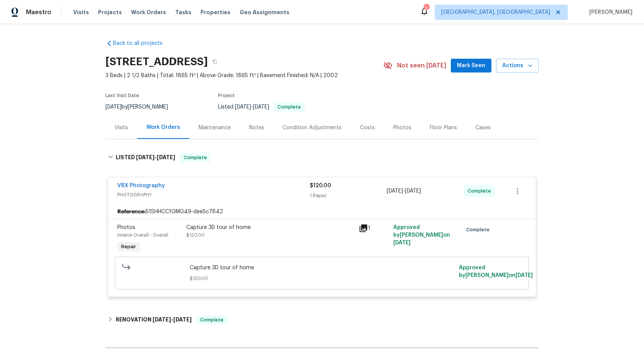
click at [310, 247] on div "Capture 3D tour of home $120.00" at bounding box center [270, 238] width 173 height 35
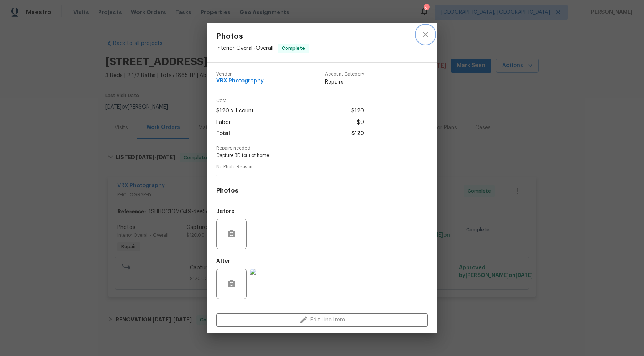
click at [427, 36] on icon "close" at bounding box center [425, 34] width 5 height 5
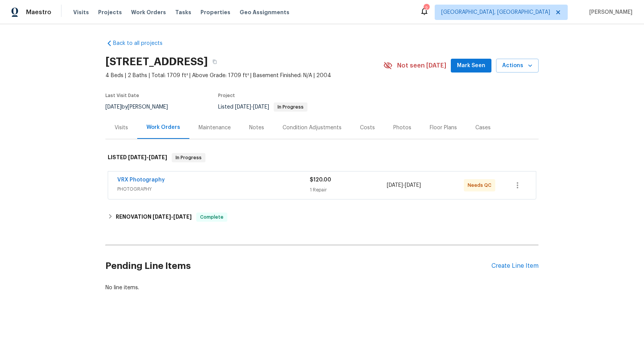
click at [218, 188] on span "PHOTOGRAPHY" at bounding box center [213, 189] width 193 height 8
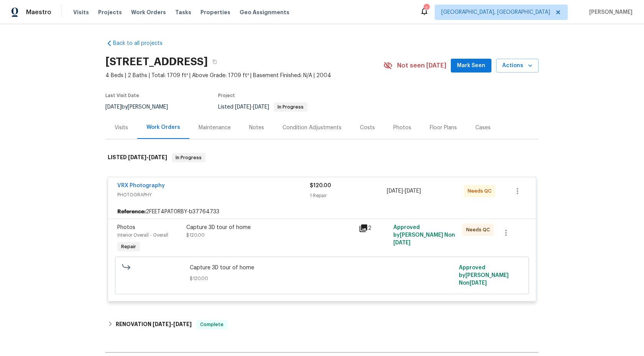
click at [313, 241] on div "Capture 3D tour of home $120.00" at bounding box center [270, 238] width 173 height 35
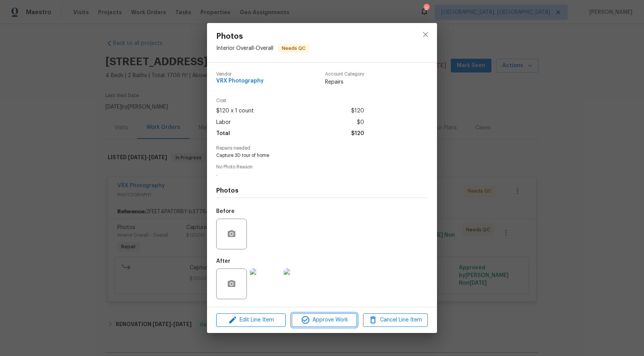
click at [323, 325] on button "Approve Work" at bounding box center [324, 319] width 65 height 13
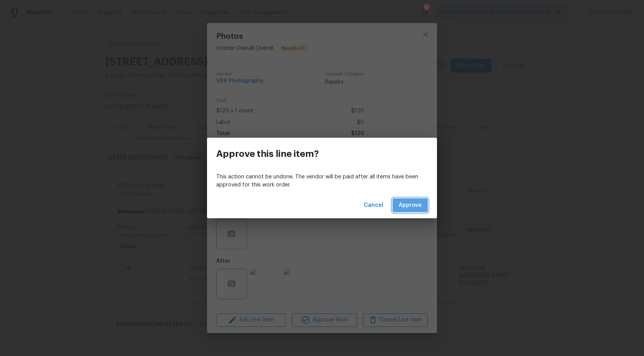
click at [413, 202] on span "Approve" at bounding box center [410, 206] width 23 height 10
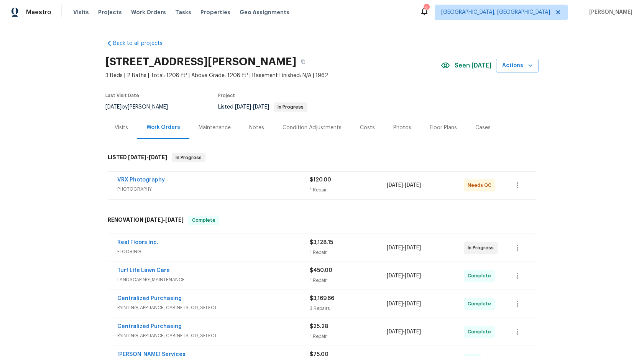
click at [295, 181] on div "VRX Photography" at bounding box center [213, 180] width 193 height 9
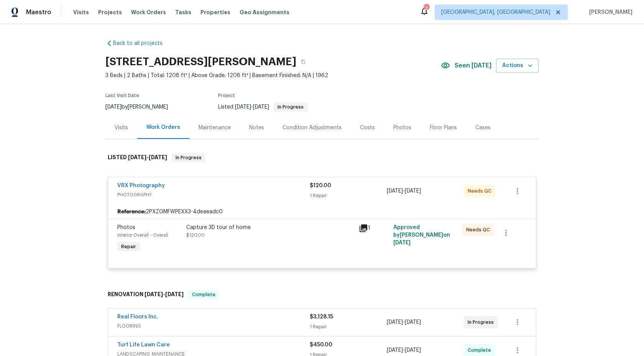
click at [338, 231] on div "Capture 3D tour of home" at bounding box center [270, 228] width 168 height 8
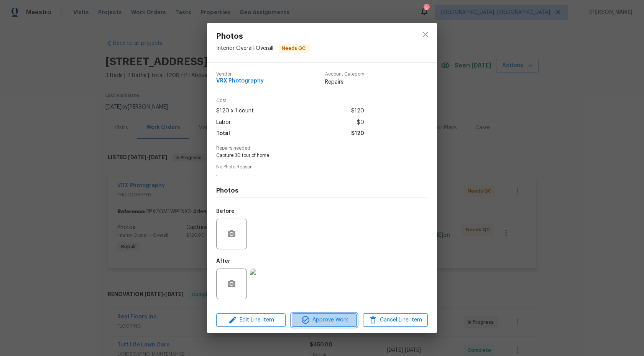
click at [336, 321] on span "Approve Work" at bounding box center [324, 320] width 60 height 10
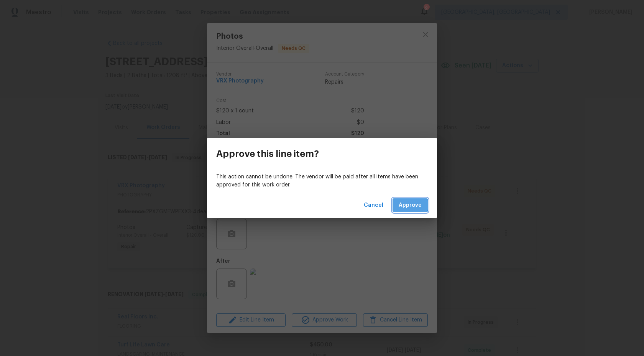
click at [407, 205] on span "Approve" at bounding box center [410, 206] width 23 height 10
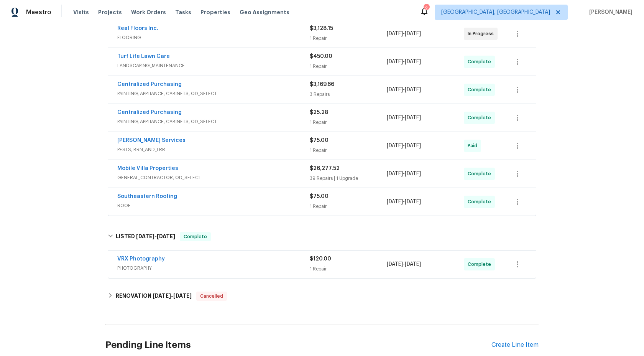
scroll to position [229, 0]
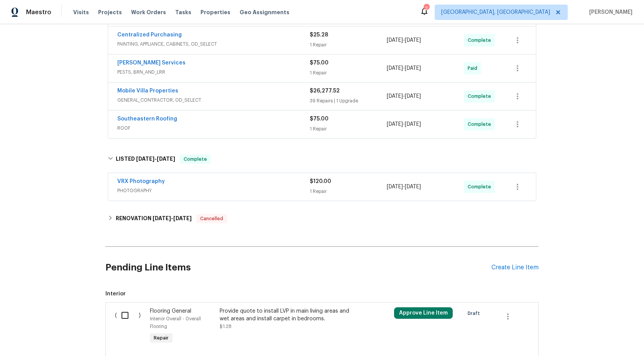
click at [226, 183] on div "VRX Photography" at bounding box center [213, 182] width 193 height 9
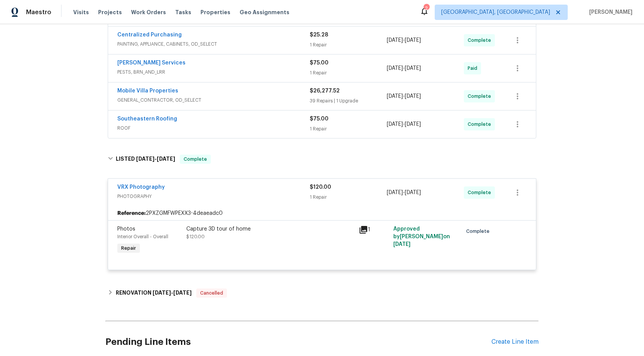
click at [320, 249] on div "Capture 3D tour of home $120.00" at bounding box center [270, 240] width 173 height 35
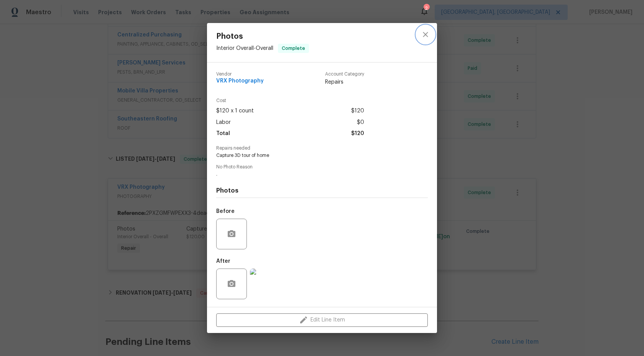
click at [427, 37] on icon "close" at bounding box center [425, 34] width 9 height 9
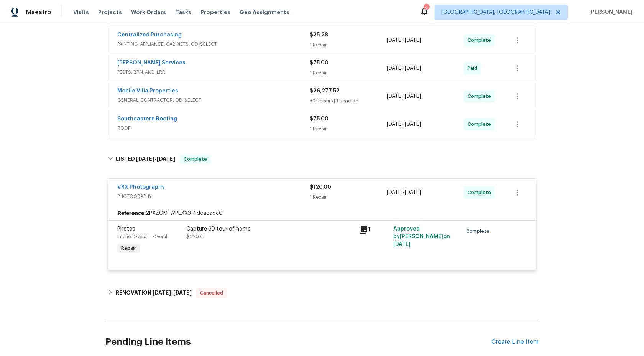
scroll to position [0, 0]
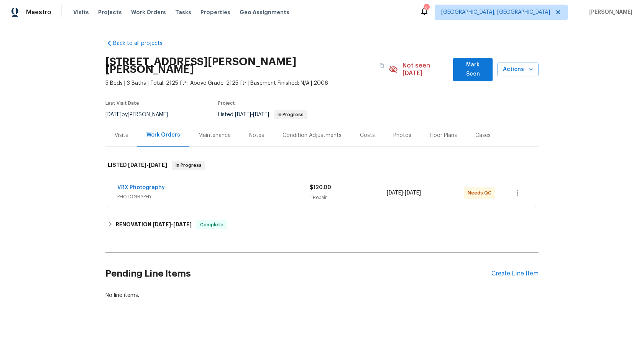
click at [229, 184] on div "VRX Photography" at bounding box center [213, 188] width 193 height 9
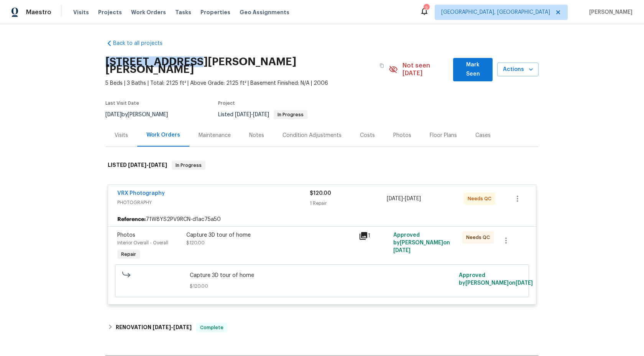
drag, startPoint x: 180, startPoint y: 61, endPoint x: 106, endPoint y: 61, distance: 73.6
click at [106, 61] on h2 "111 Cynthia Cir, Griffin, GA 30224" at bounding box center [240, 65] width 270 height 15
copy h2 "111 Cynthia Cir"
click at [290, 246] on div "Capture 3D tour of home $120.00" at bounding box center [270, 246] width 173 height 35
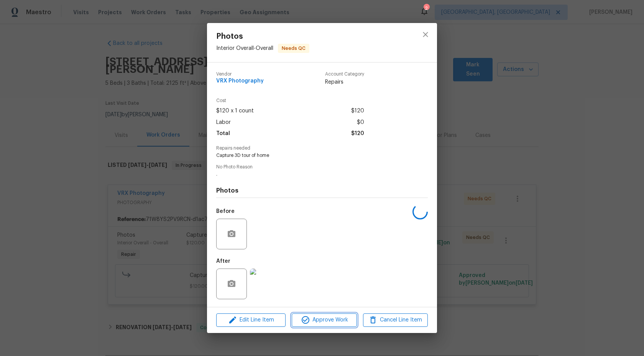
click at [318, 314] on button "Approve Work" at bounding box center [324, 319] width 65 height 13
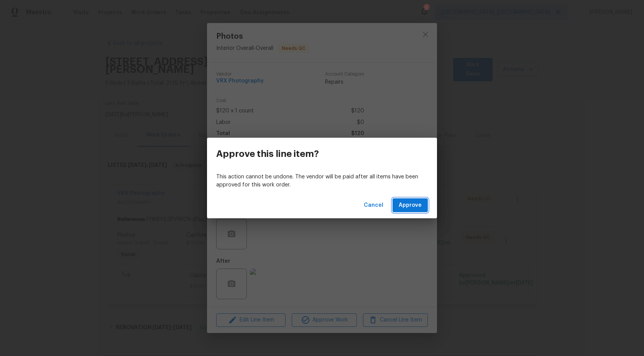
click at [408, 206] on span "Approve" at bounding box center [410, 206] width 23 height 10
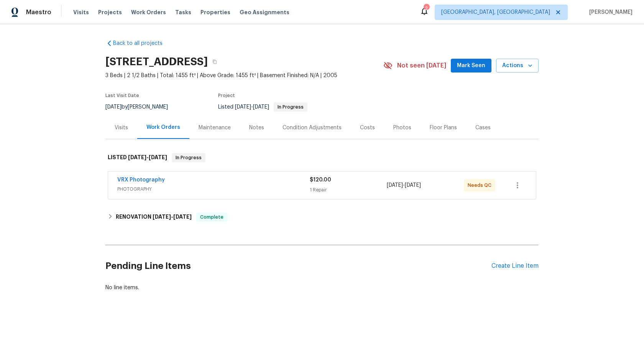
click at [271, 178] on div "VRX Photography" at bounding box center [213, 180] width 193 height 9
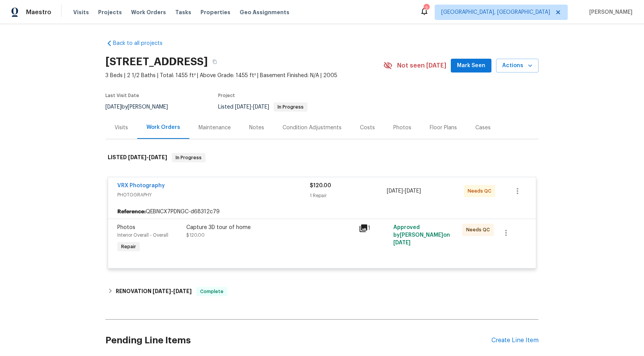
click at [278, 240] on div "Capture 3D tour of home $120.00" at bounding box center [270, 238] width 173 height 35
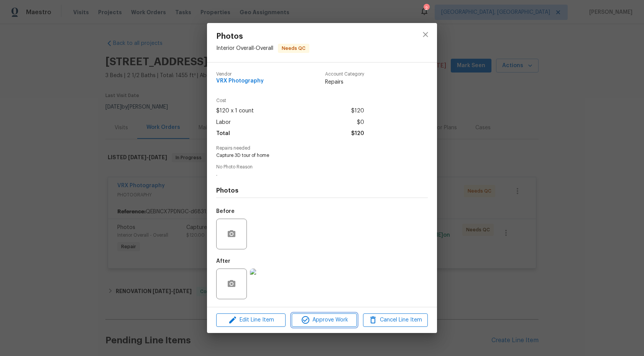
click at [309, 315] on button "Approve Work" at bounding box center [324, 319] width 65 height 13
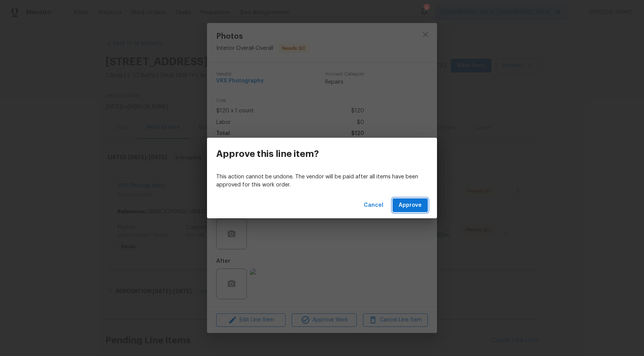
click at [409, 204] on span "Approve" at bounding box center [410, 206] width 23 height 10
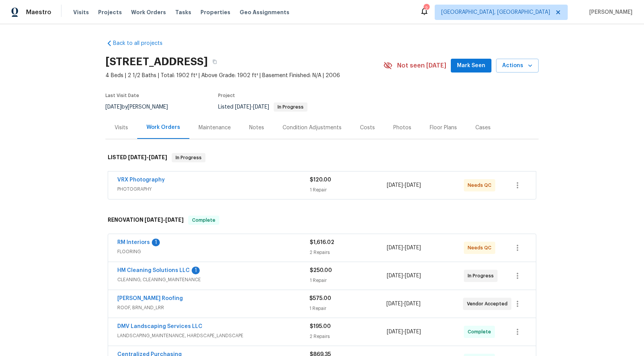
click at [258, 175] on div "VRX Photography PHOTOGRAPHY $120.00 1 Repair [DATE] - [DATE] Needs QC" at bounding box center [322, 185] width 428 height 28
click at [271, 188] on span "PHOTOGRAPHY" at bounding box center [213, 189] width 193 height 8
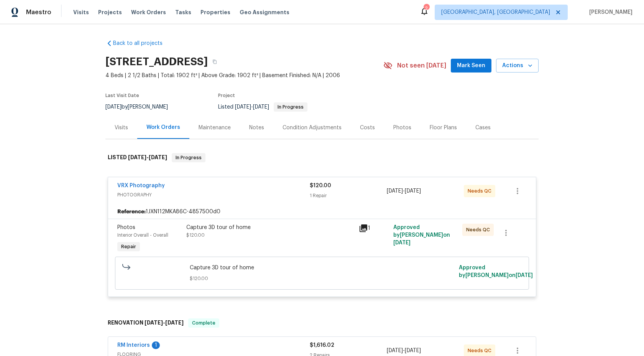
click at [282, 238] on div "Capture 3D tour of home $120.00" at bounding box center [270, 231] width 168 height 15
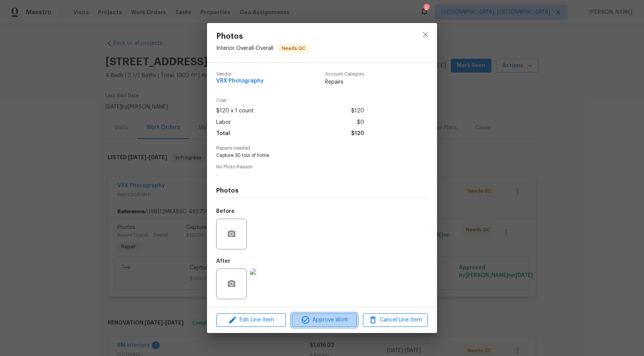
click at [319, 321] on span "Approve Work" at bounding box center [324, 320] width 60 height 10
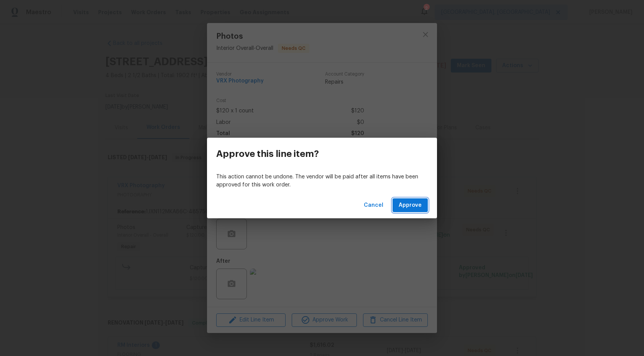
click at [413, 206] on span "Approve" at bounding box center [410, 206] width 23 height 10
